Goal: Browse casually

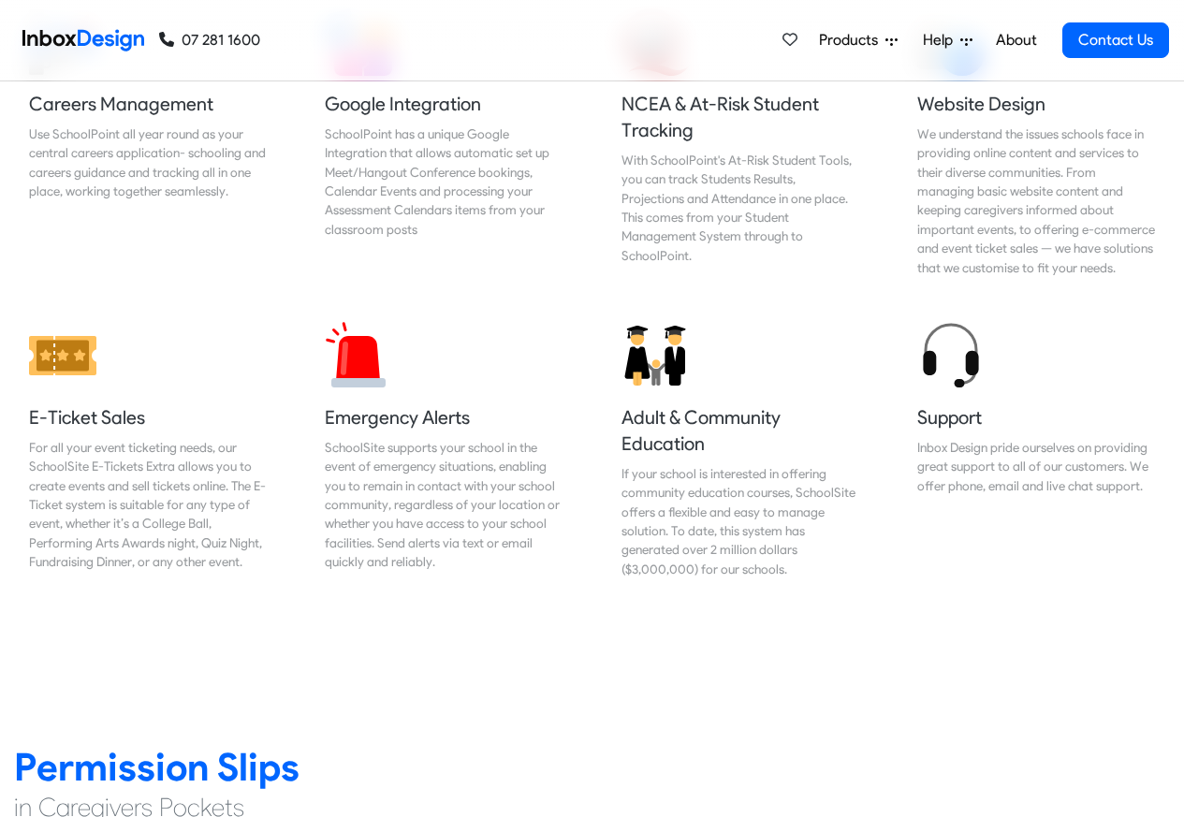
scroll to position [2022, 0]
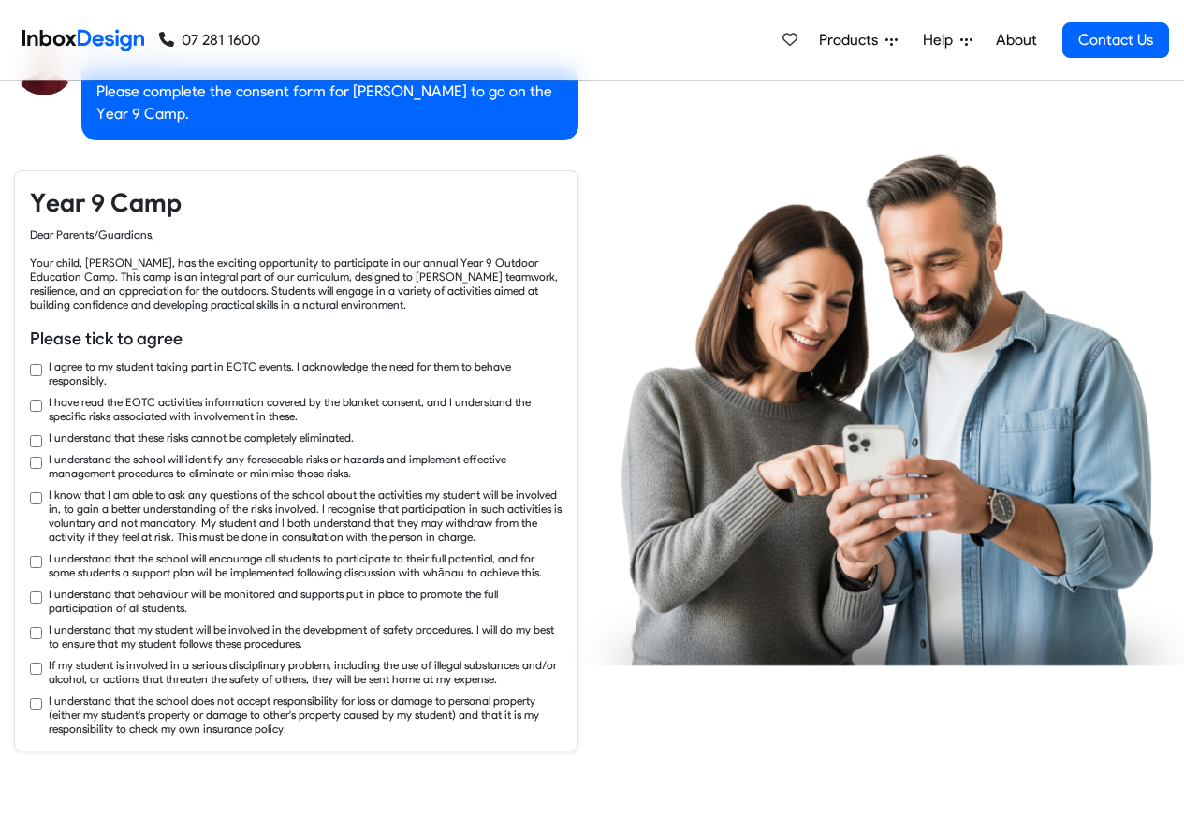
checkbox input "true"
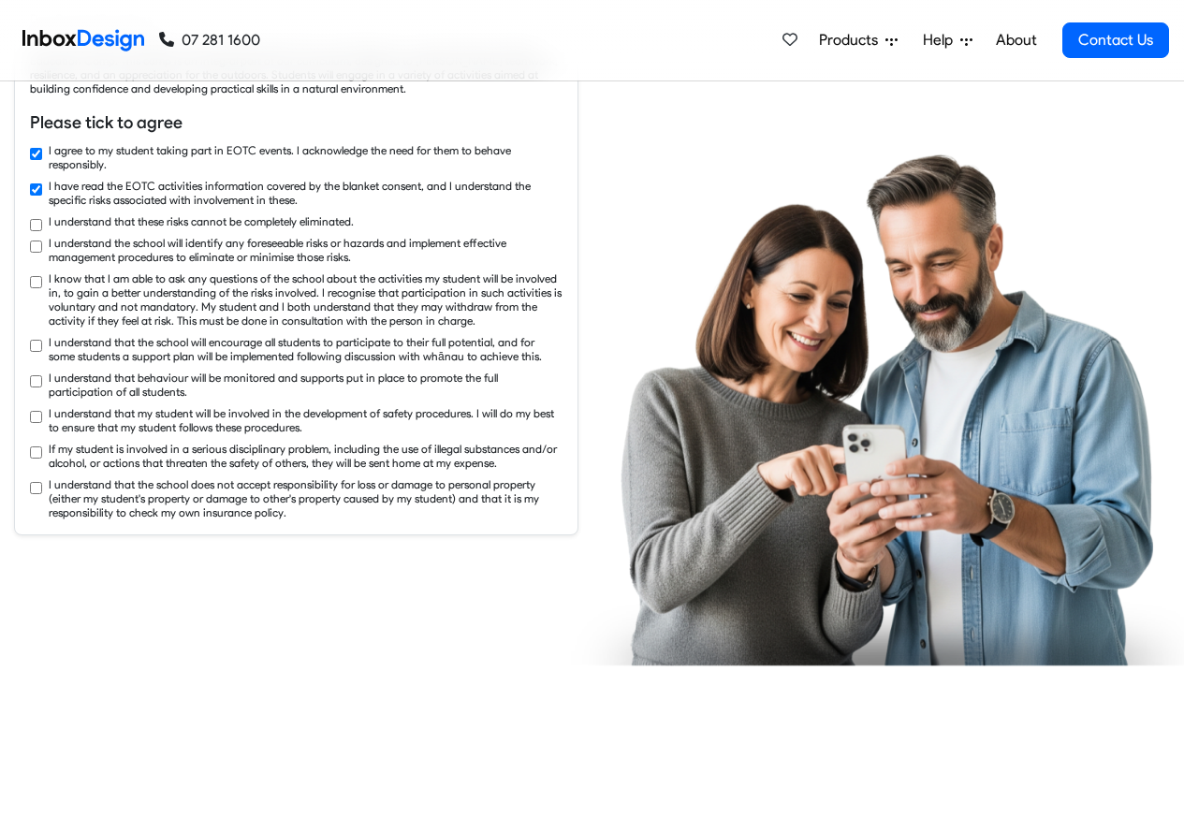
checkbox input "true"
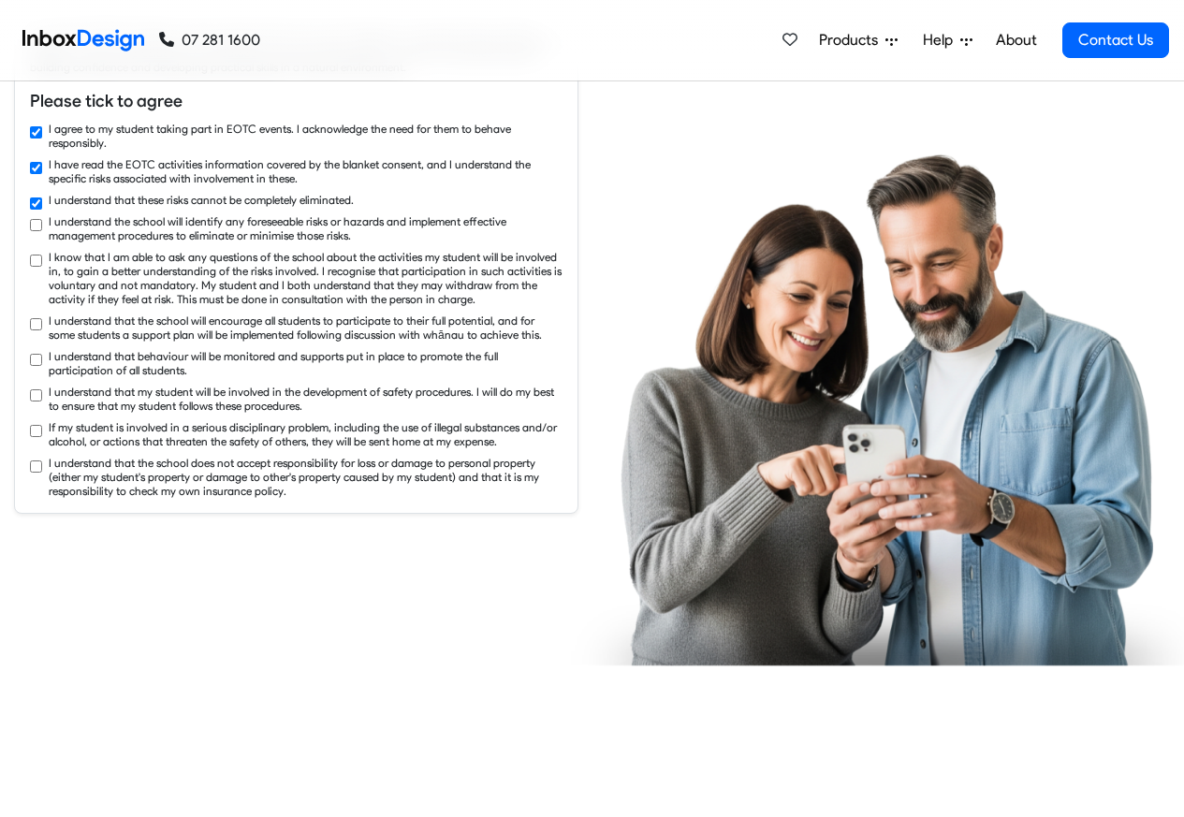
checkbox input "true"
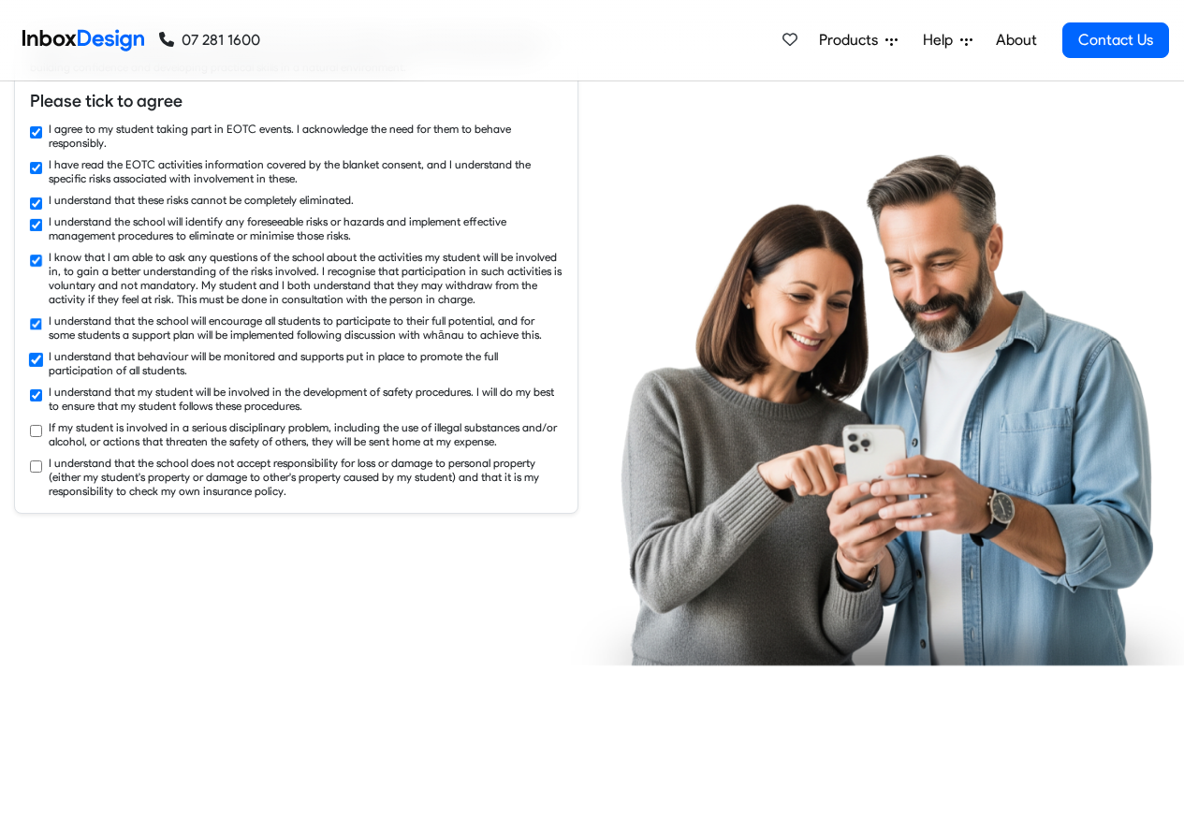
checkbox input "true"
